Goal: Browse casually

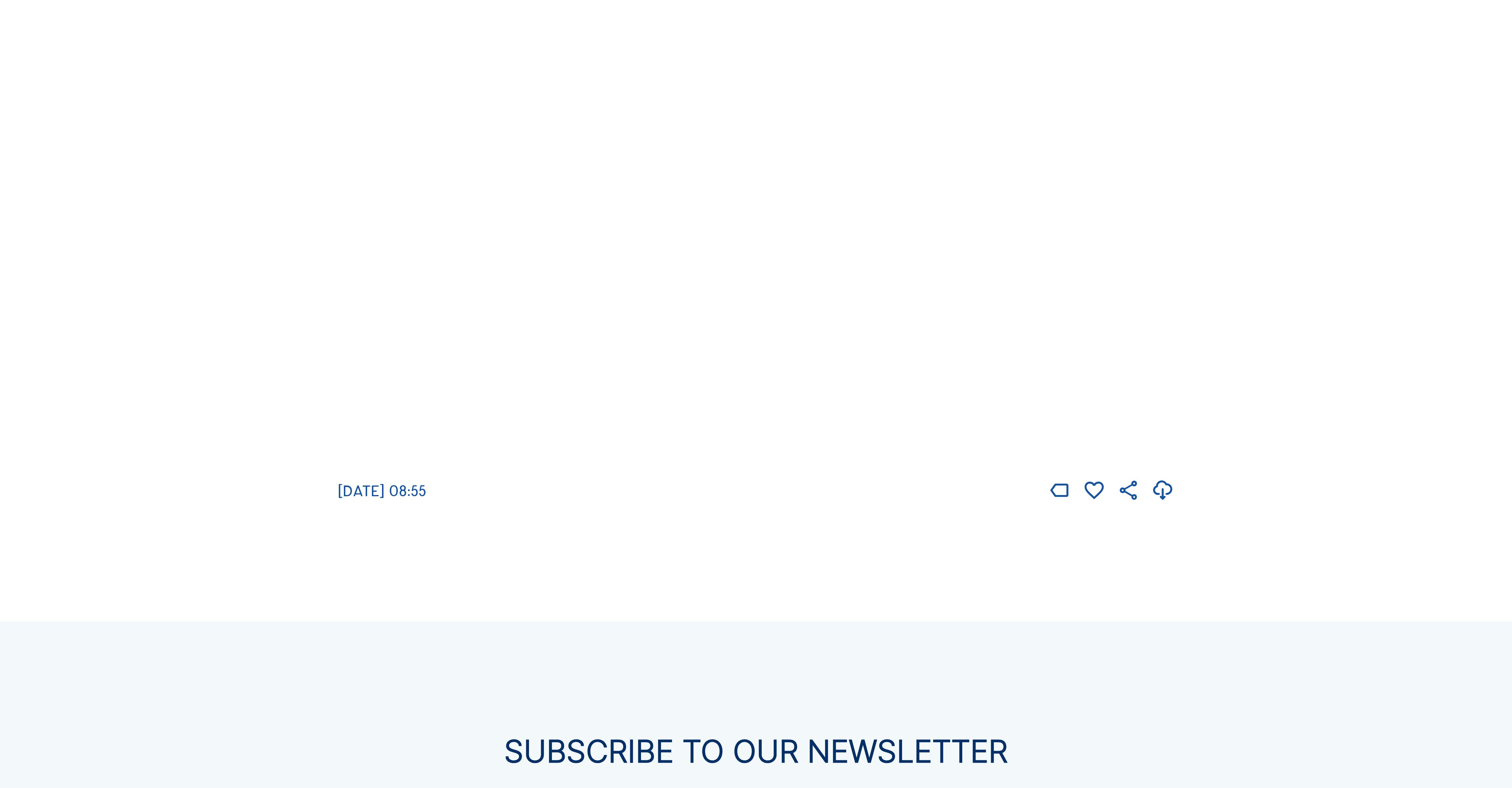
scroll to position [2133, 0]
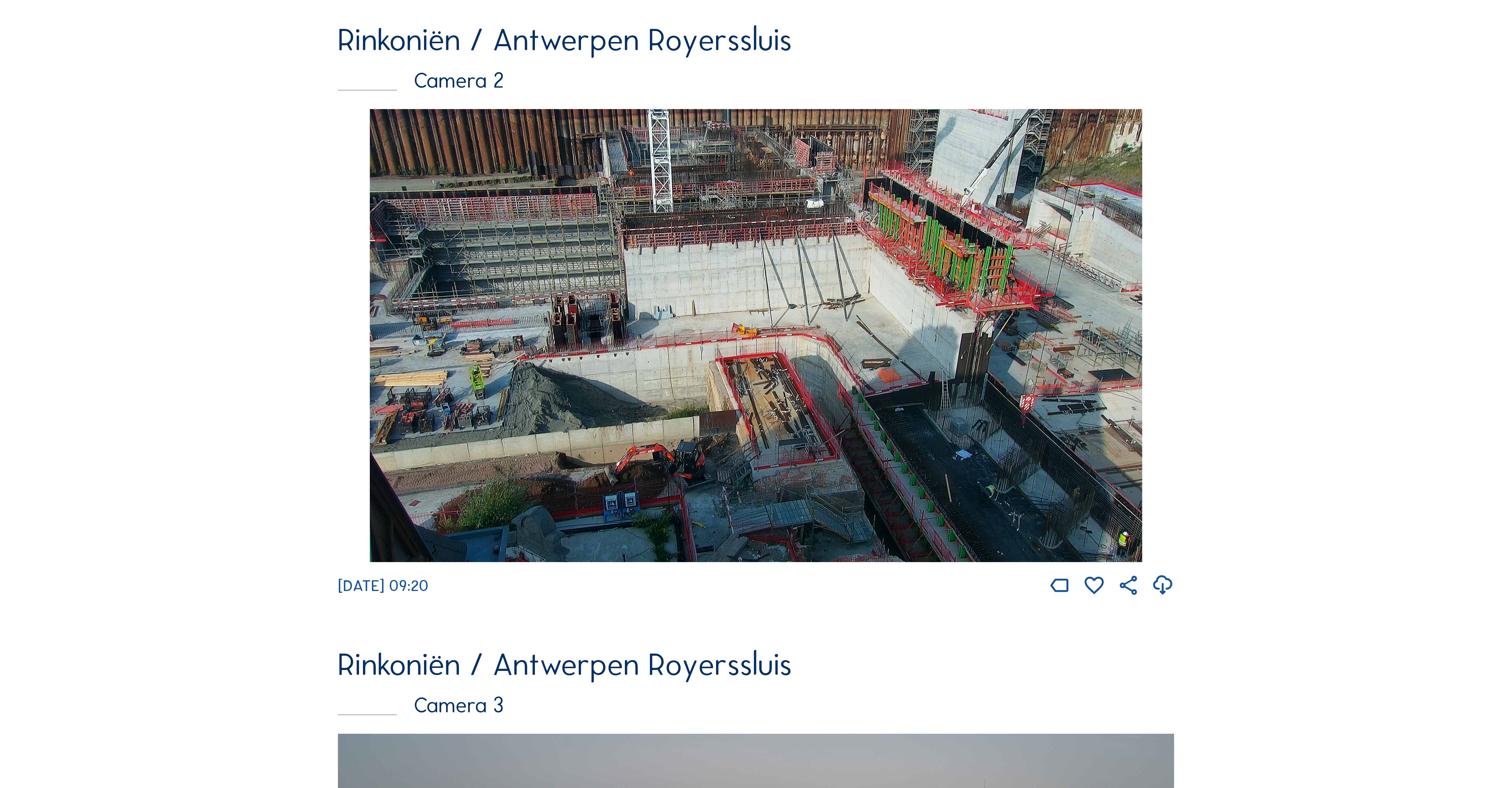
scroll to position [762, 0]
